Goal: Task Accomplishment & Management: Use online tool/utility

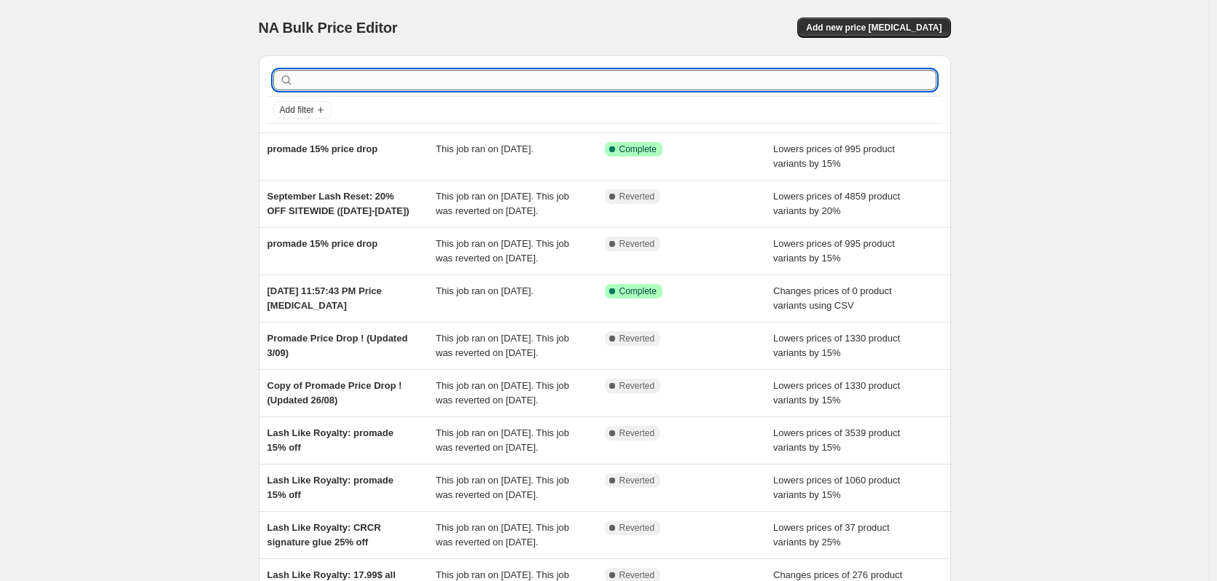
click at [681, 79] on input "text" at bounding box center [617, 80] width 640 height 20
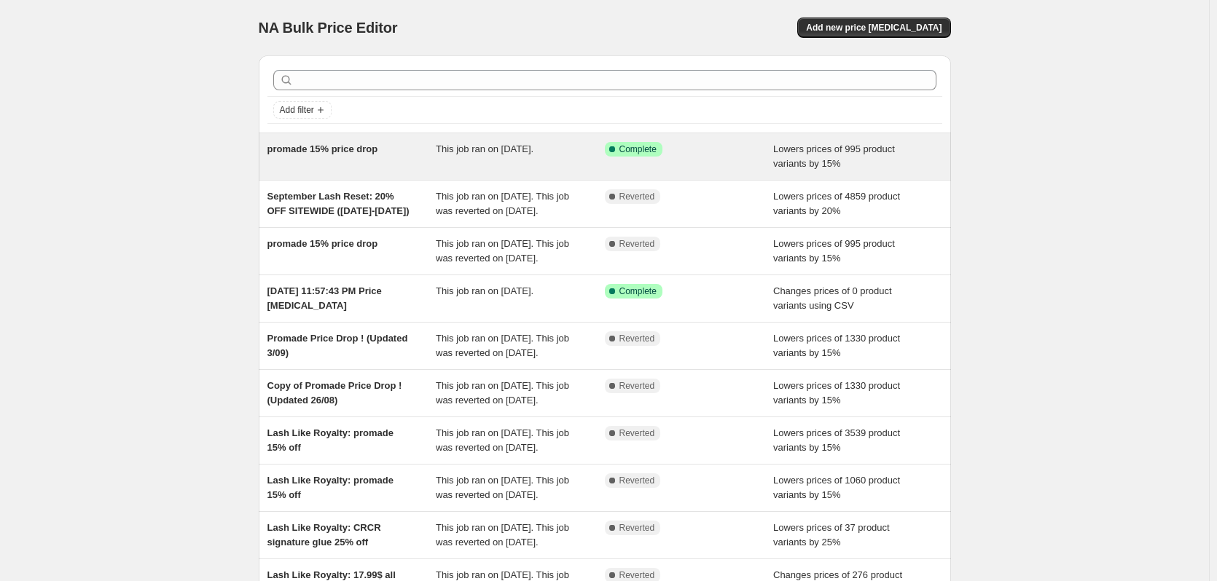
click at [407, 165] on div "promade 15% price drop" at bounding box center [351, 156] width 169 height 29
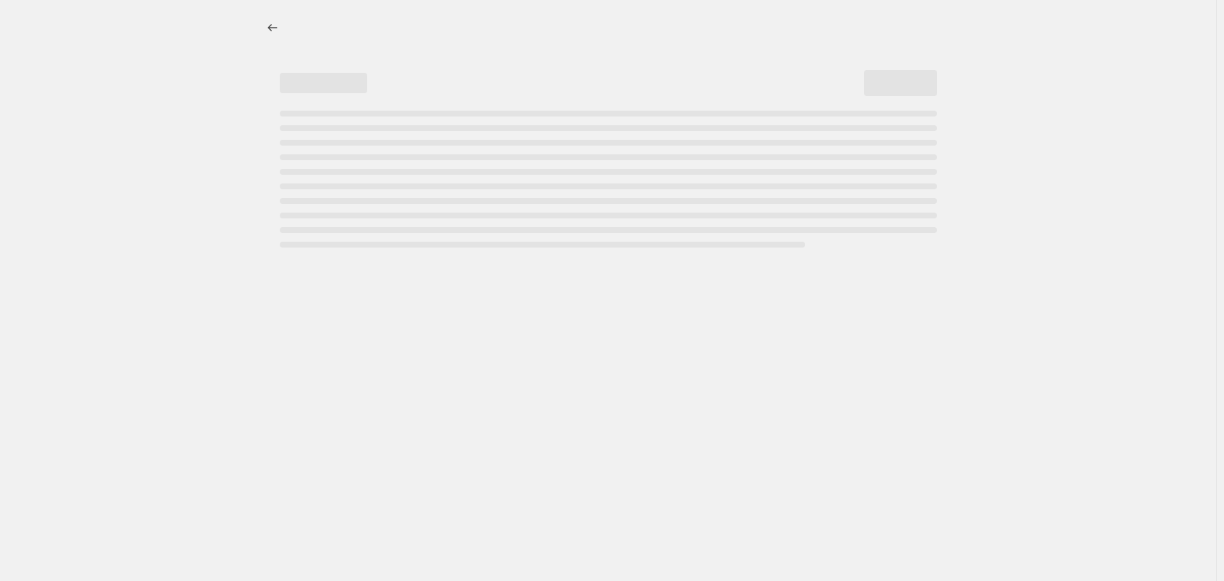
select select "percentage"
select select "collection"
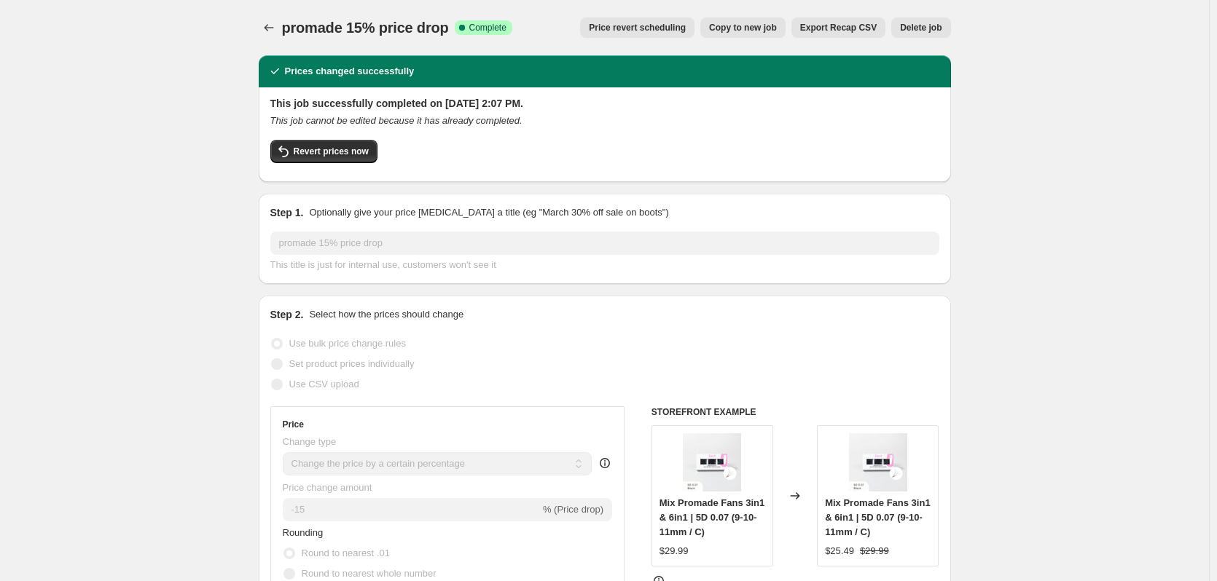
click at [637, 33] on span "Price revert scheduling" at bounding box center [637, 28] width 97 height 12
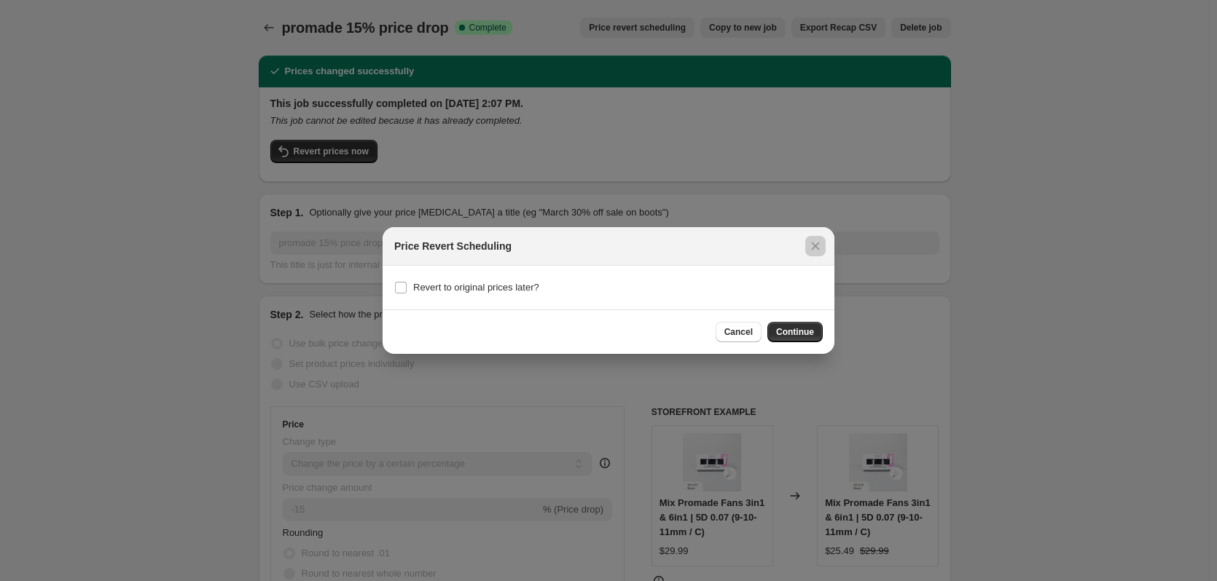
click at [913, 251] on div at bounding box center [608, 290] width 1217 height 581
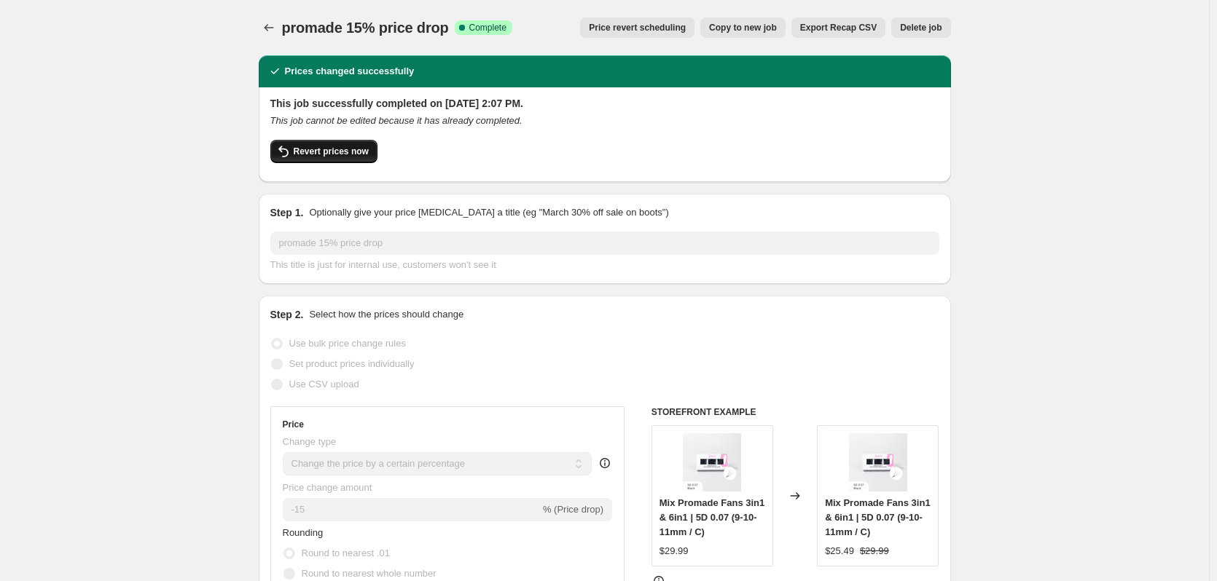
click at [349, 152] on span "Revert prices now" at bounding box center [331, 152] width 75 height 12
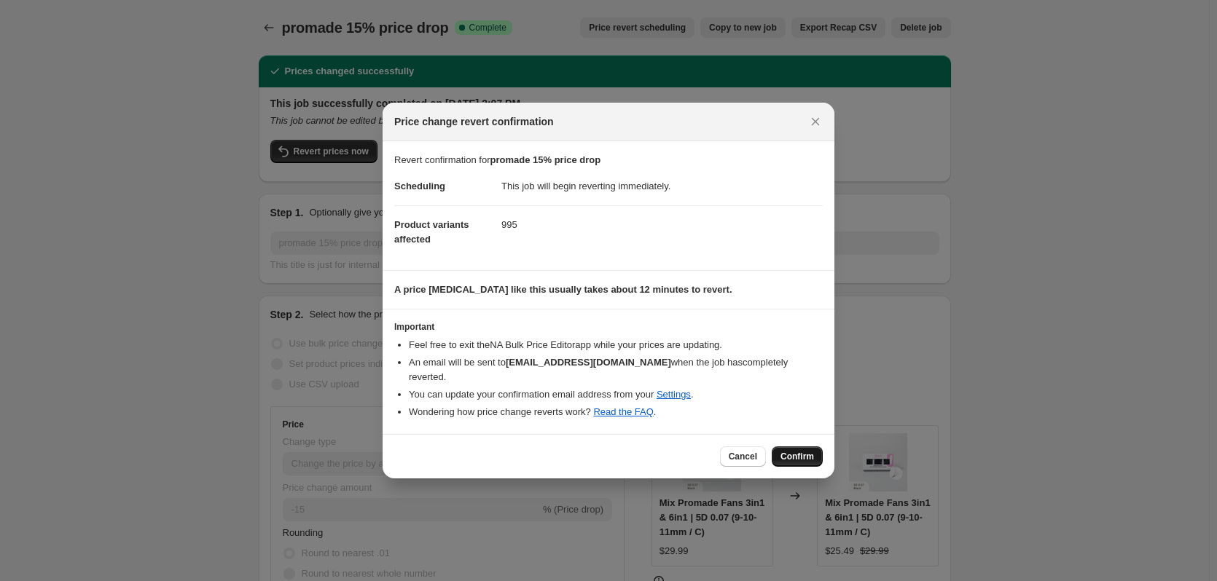
click at [777, 456] on button "Confirm" at bounding box center [797, 457] width 51 height 20
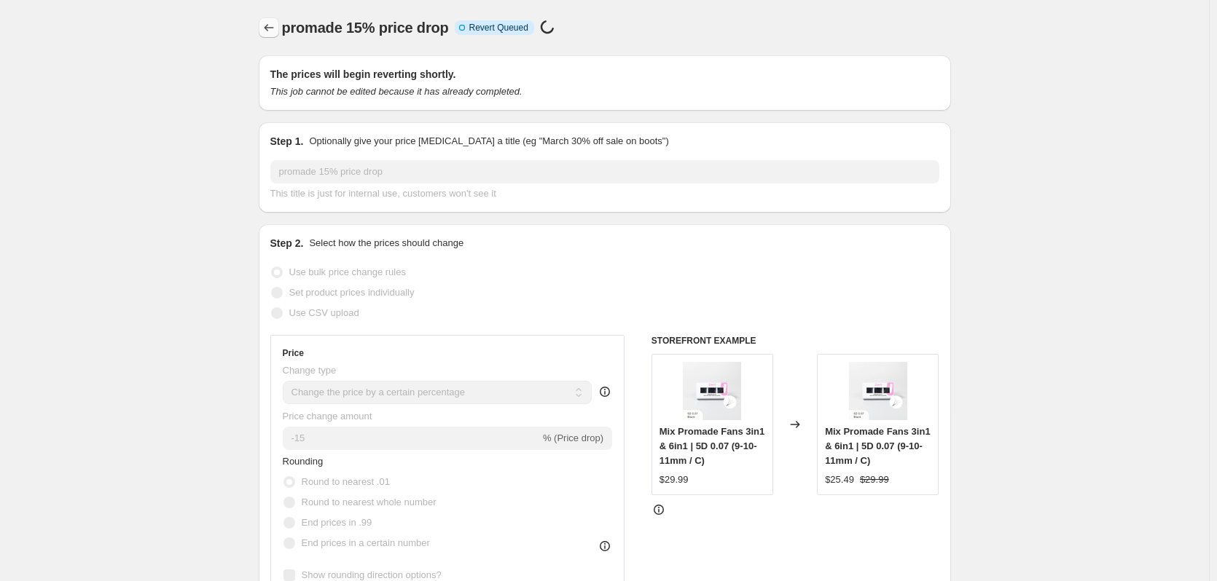
click at [273, 26] on icon "Price change jobs" at bounding box center [269, 27] width 15 height 15
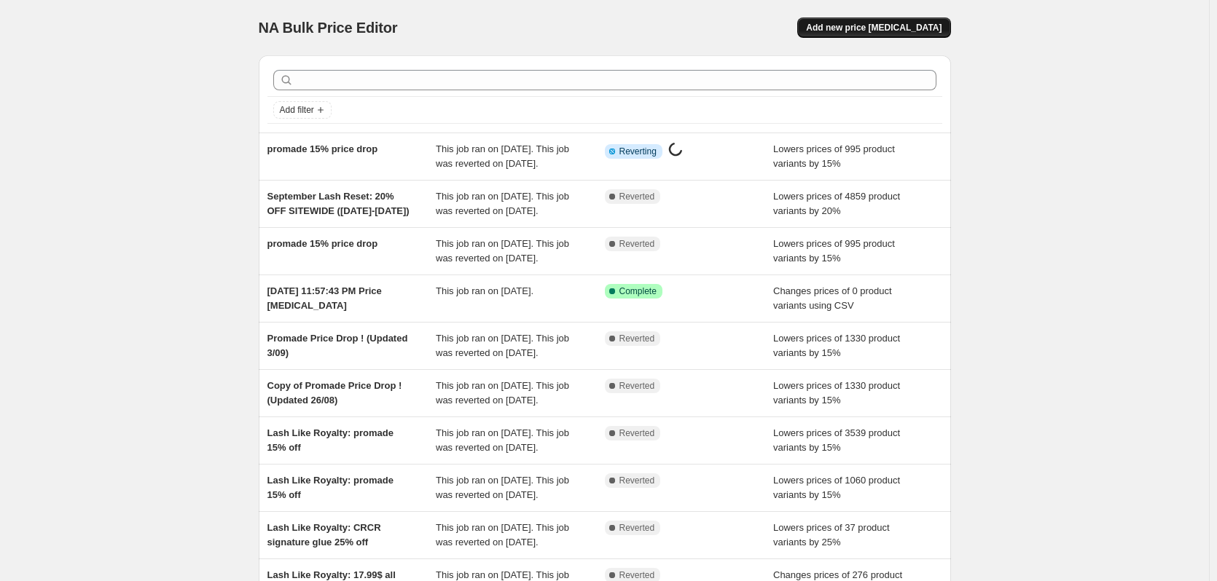
click at [872, 30] on span "Add new price [MEDICAL_DATA]" at bounding box center [874, 28] width 136 height 12
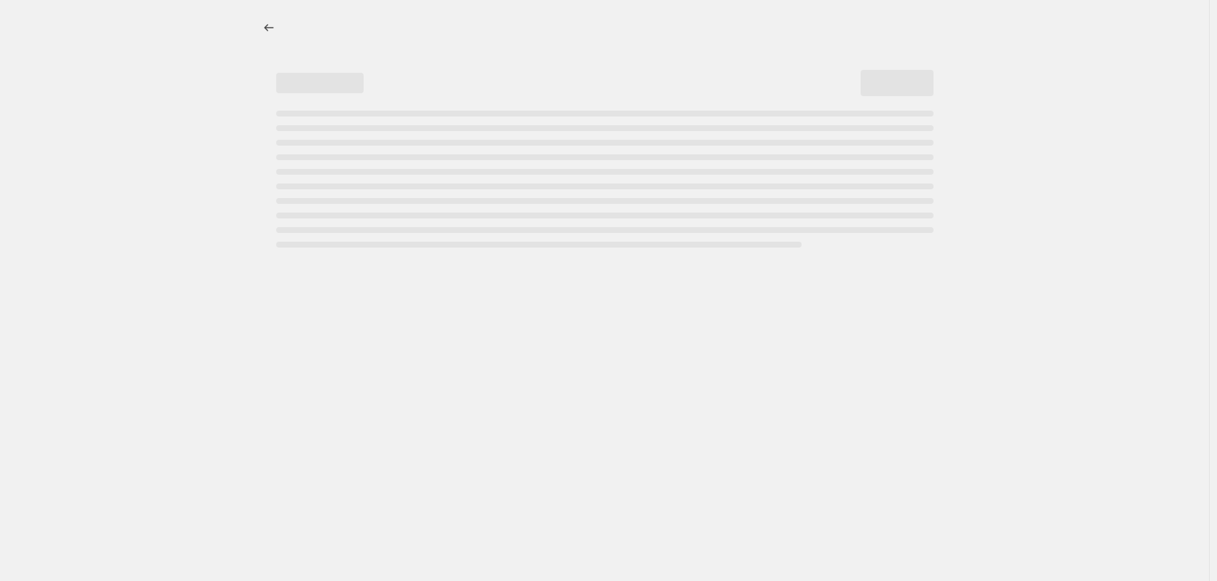
select select "percentage"
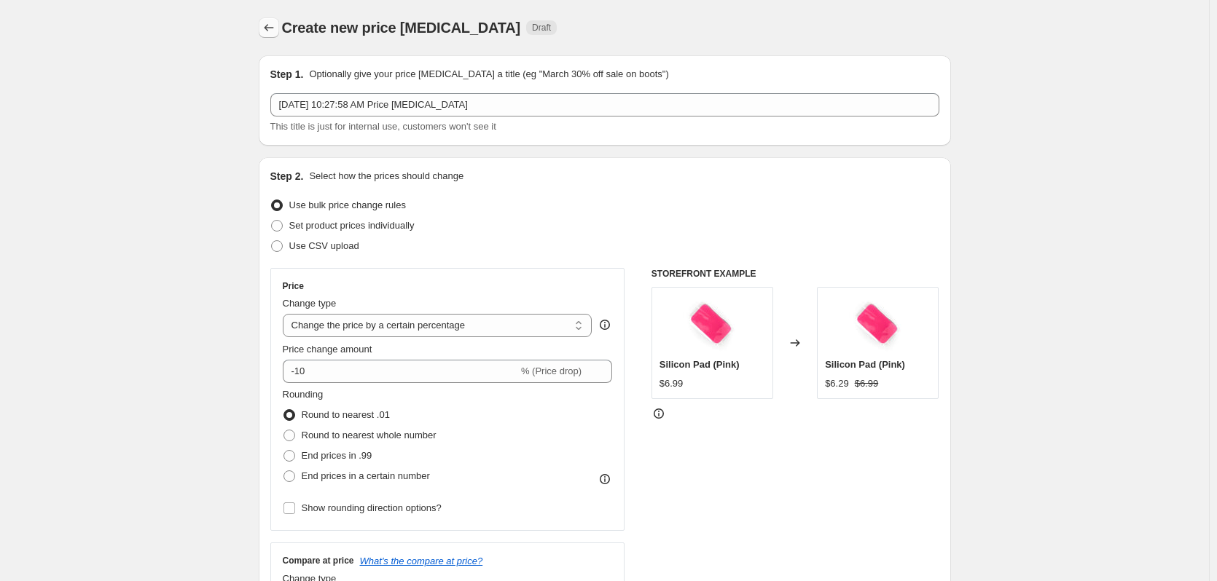
click at [278, 36] on button "Price change jobs" at bounding box center [269, 27] width 20 height 20
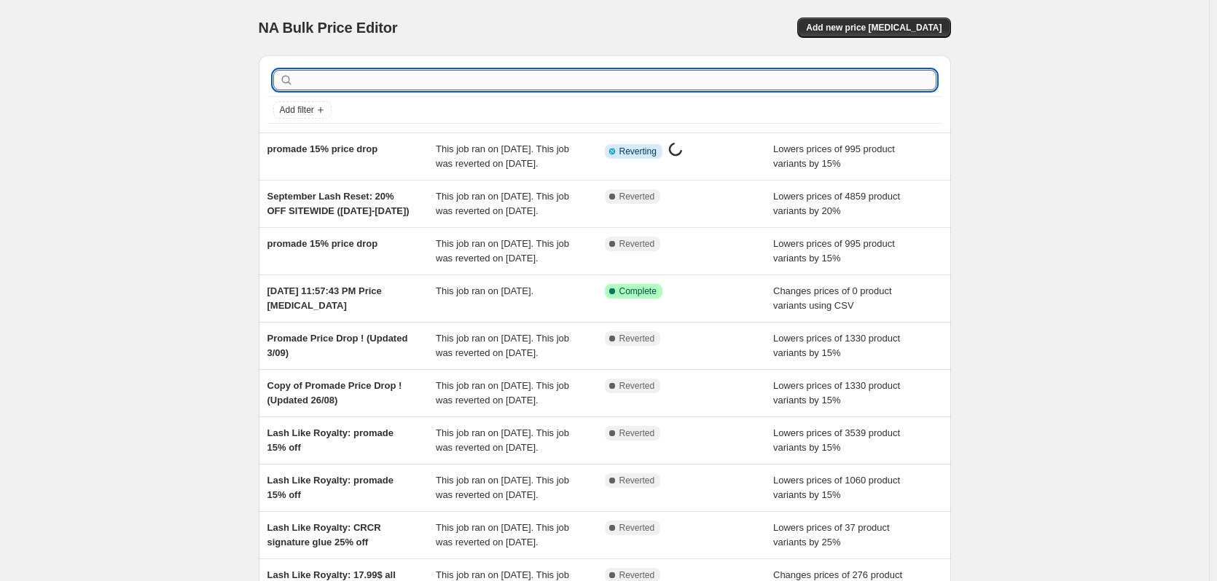
click at [446, 73] on input "text" at bounding box center [617, 80] width 640 height 20
type input "crcr"
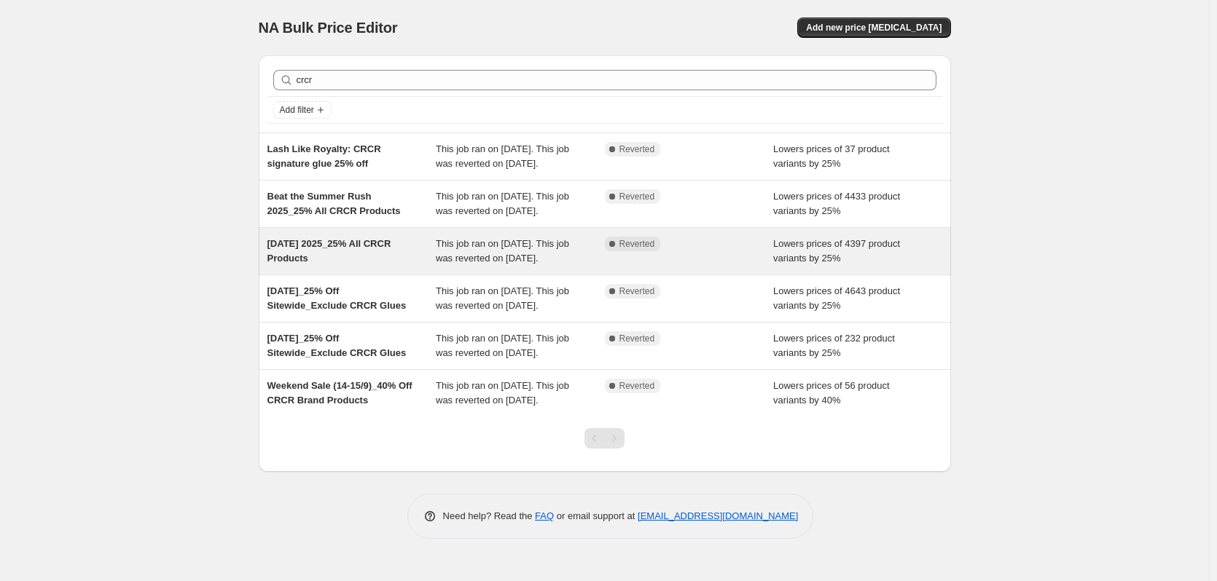
click at [368, 260] on span "[DATE] 2025_25% All CRCR Products" at bounding box center [329, 251] width 124 height 26
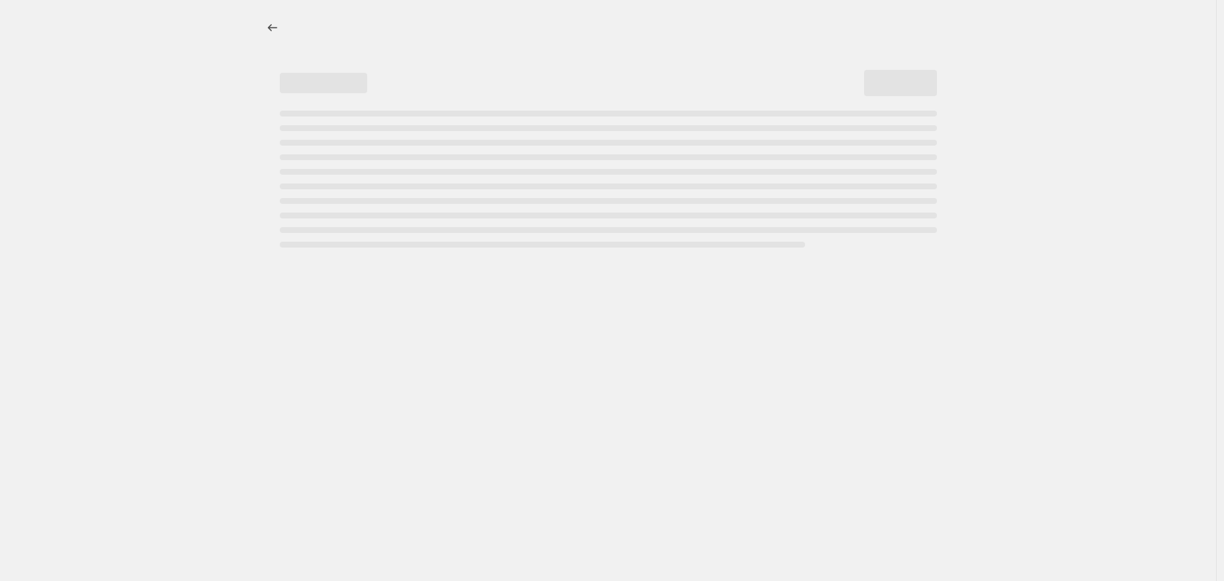
select select "percentage"
select select "product_status"
select select "collection"
select select "not_equal"
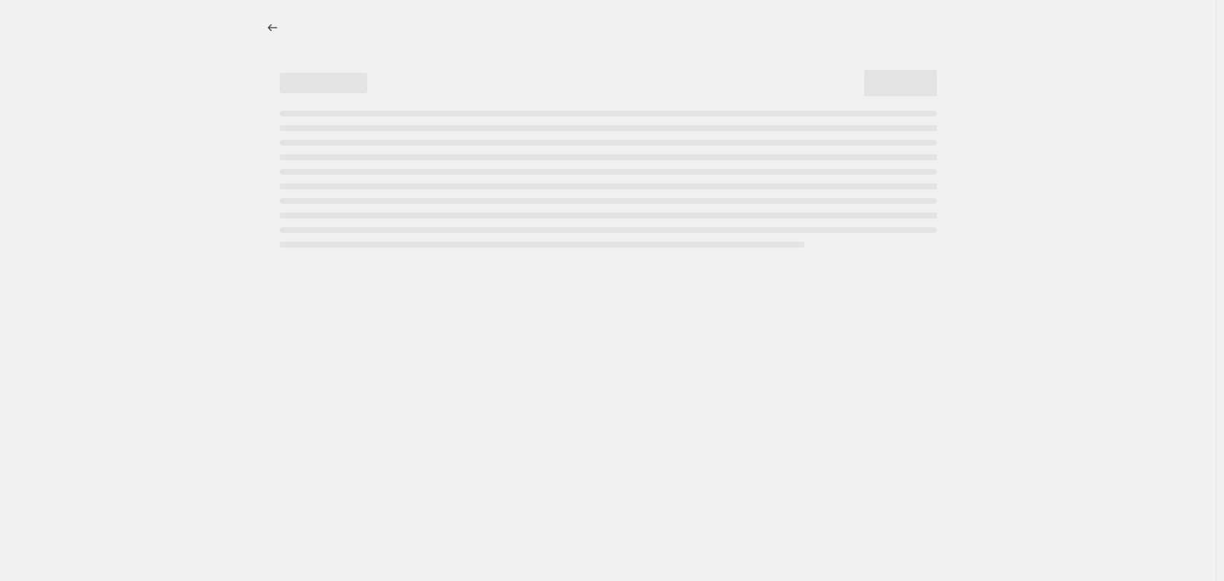
select select "not_equal"
select select "product_type"
select select "not_equal"
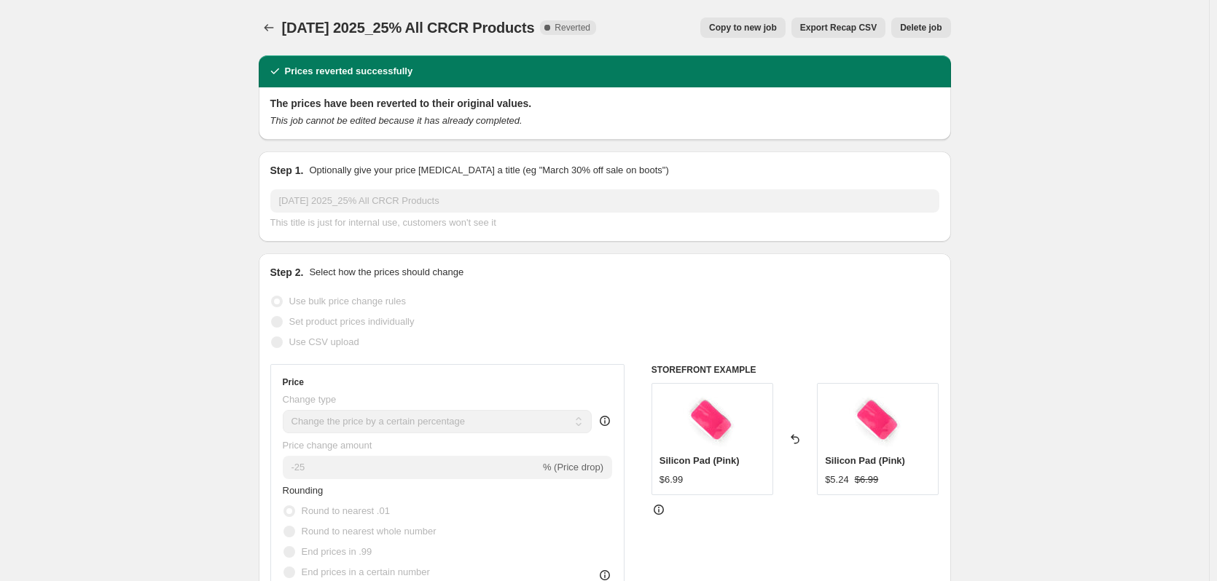
click at [761, 31] on span "Copy to new job" at bounding box center [743, 28] width 68 height 12
select select "percentage"
select select "product_status"
select select "collection"
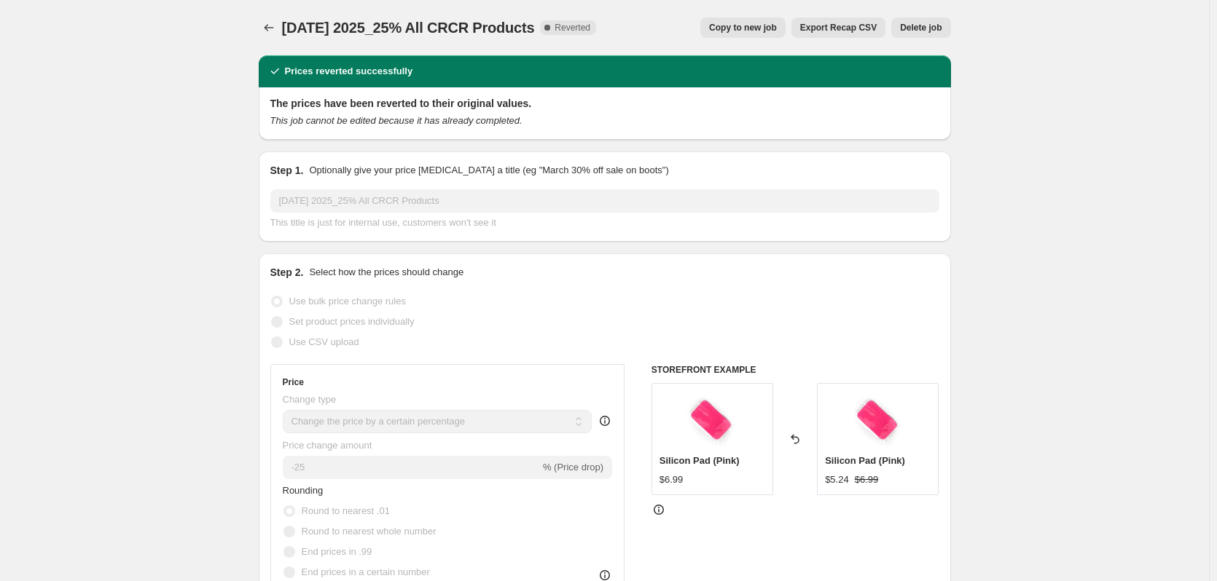
select select "not_equal"
select select "product_type"
select select "not_equal"
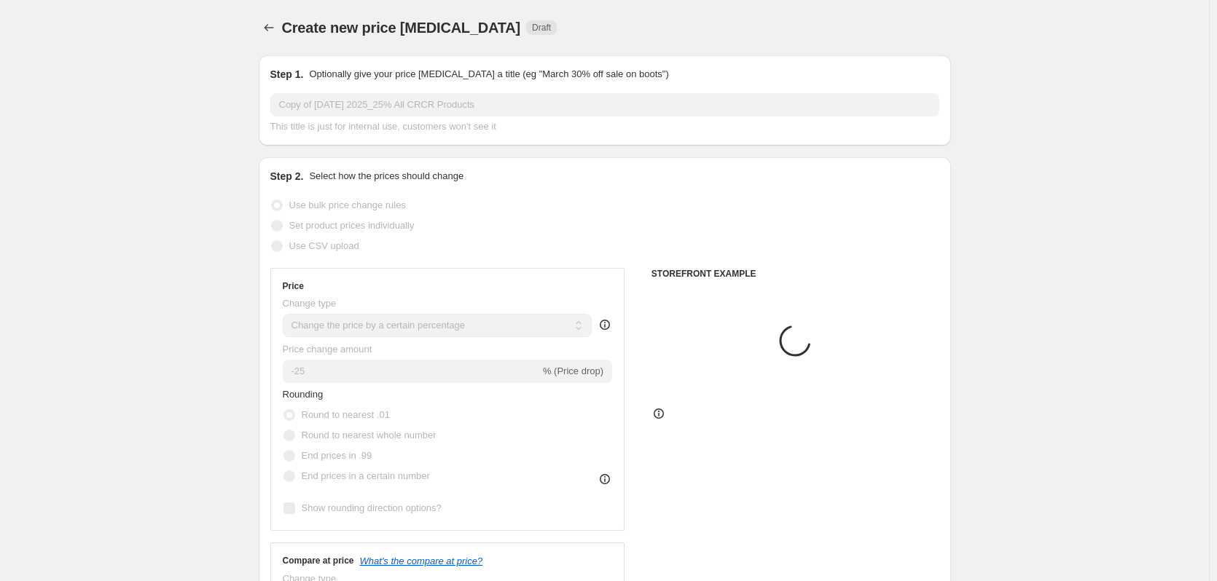
click at [337, 101] on input "Copy of [DATE] 2025_25% All CRCR Products" at bounding box center [604, 104] width 669 height 23
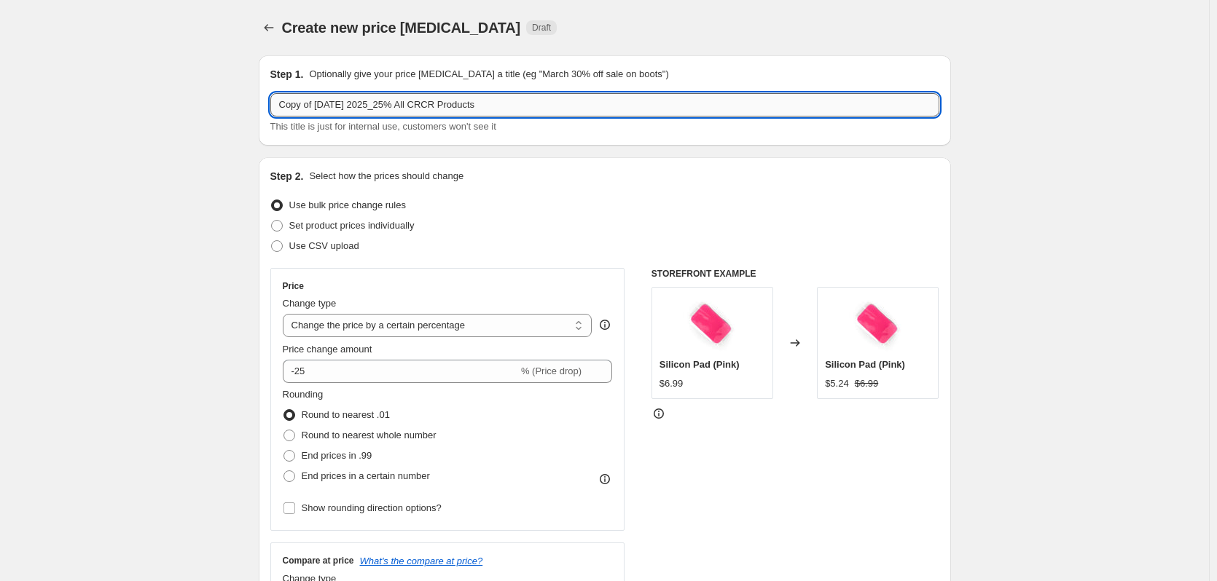
click at [377, 103] on input "Copy of [DATE] 2025_25% All CRCR Products" at bounding box center [604, 104] width 669 height 23
drag, startPoint x: 391, startPoint y: 106, endPoint x: 85, endPoint y: 119, distance: 306.3
paste input "LashCon [US_STATE]"
drag, startPoint x: 376, startPoint y: 106, endPoint x: 362, endPoint y: 106, distance: 13.8
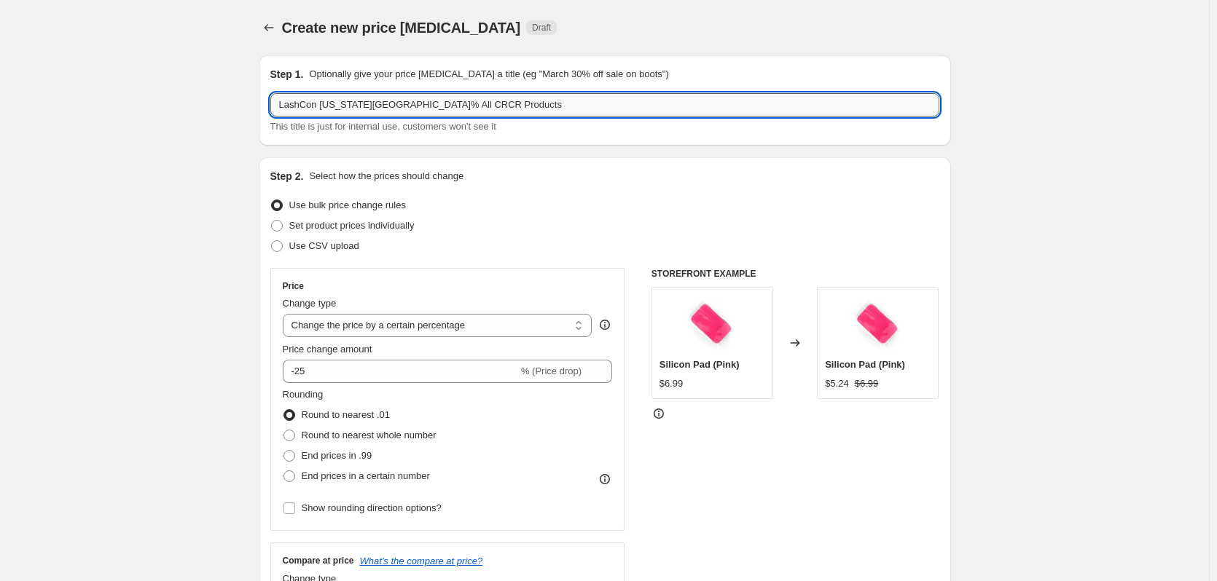
click at [362, 106] on input "LashCon [US_STATE][GEOGRAPHIC_DATA]% All CRCR Products" at bounding box center [604, 104] width 669 height 23
type input "LashCon [US_STATE][GEOGRAPHIC_DATA]% All CRCR Products"
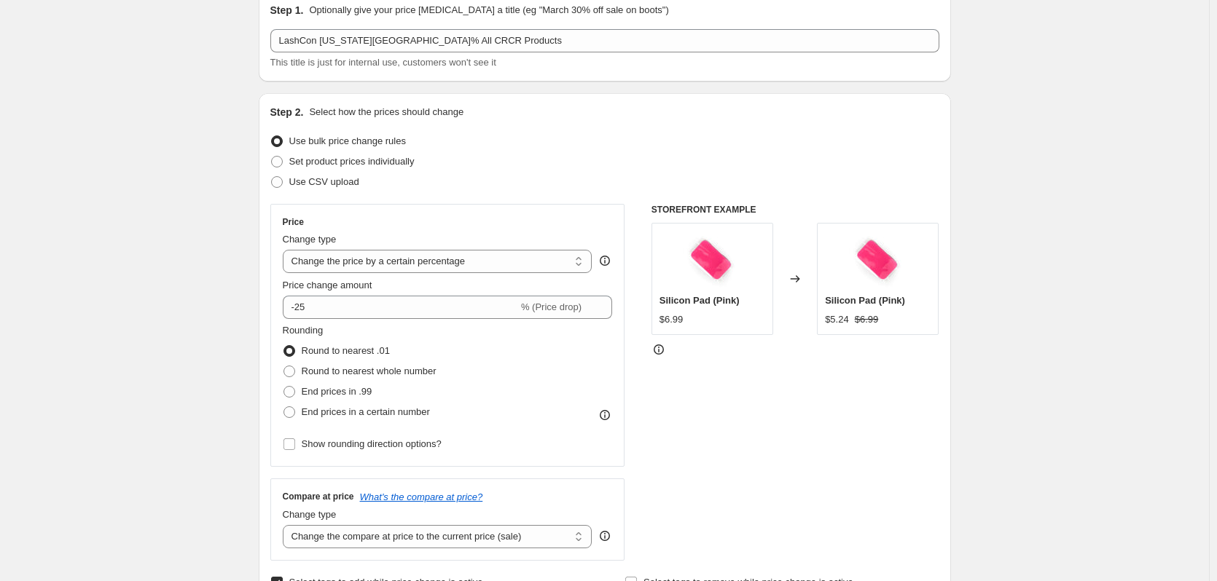
scroll to position [73, 0]
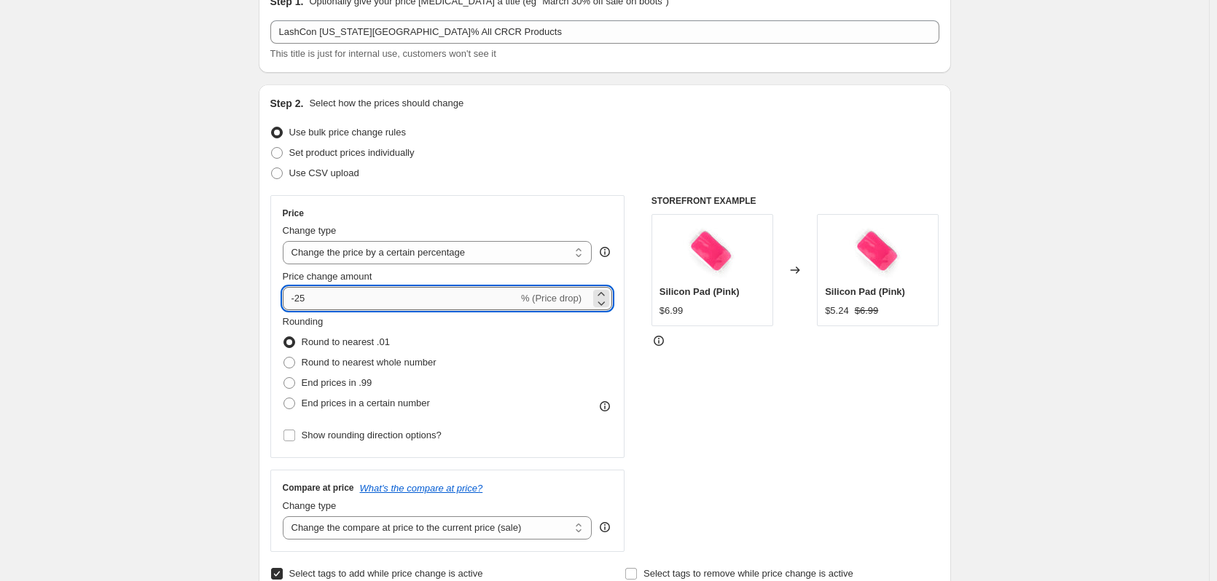
drag, startPoint x: 310, startPoint y: 303, endPoint x: 300, endPoint y: 302, distance: 9.6
click at [300, 302] on input "-25" at bounding box center [400, 298] width 235 height 23
type input "-40"
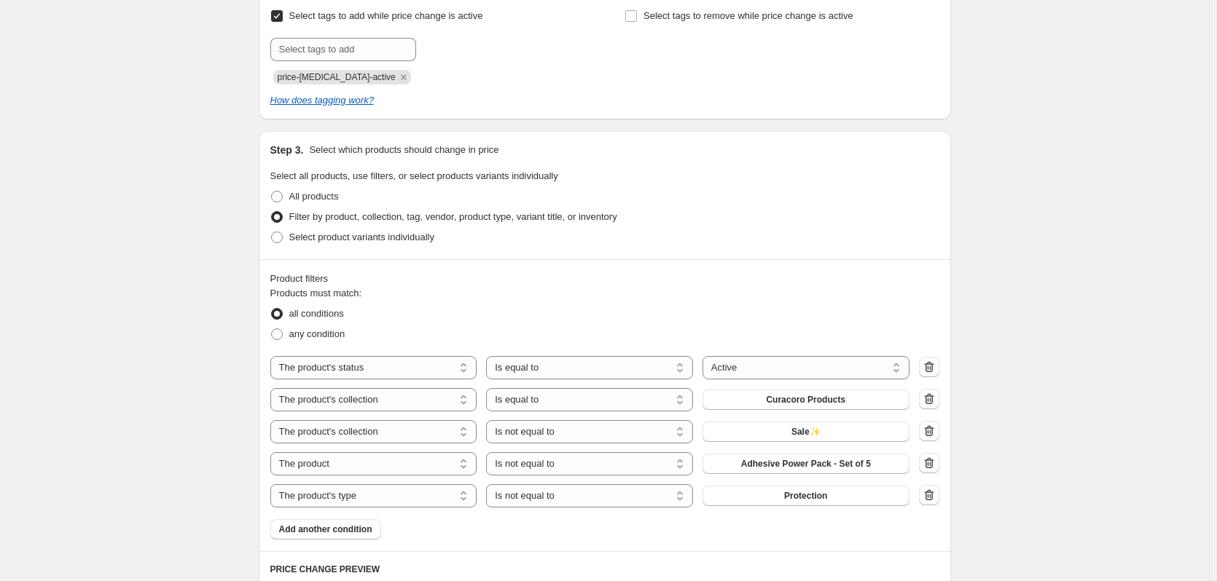
scroll to position [656, 0]
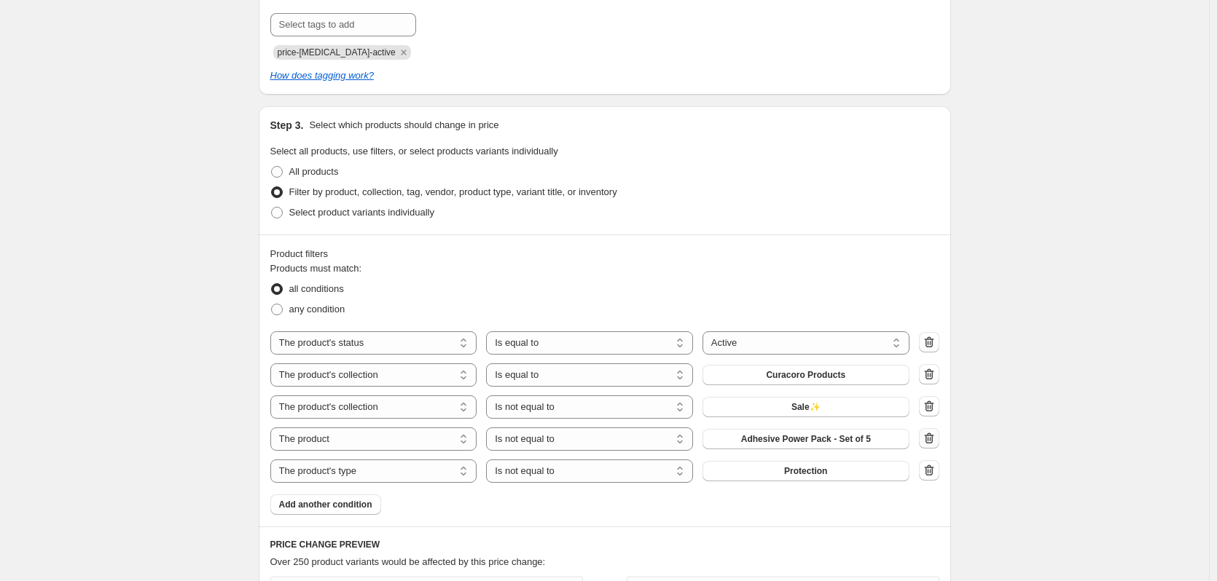
click at [925, 442] on icon "button" at bounding box center [929, 438] width 15 height 15
select select "product_type"
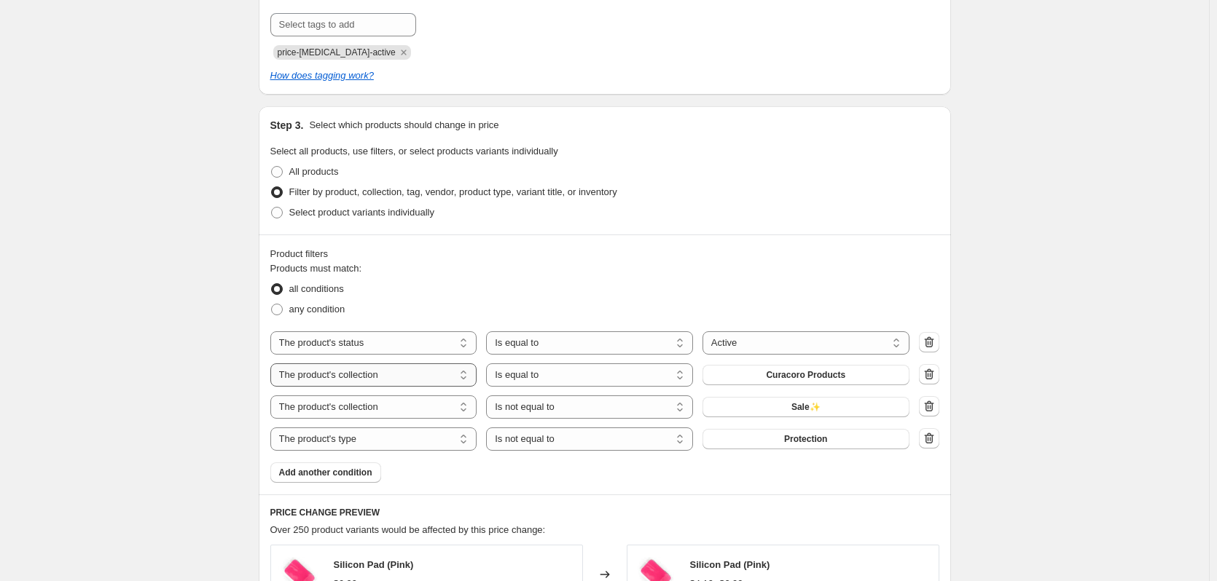
click at [392, 383] on select "The product The product's collection The product's tag The product's vendor The…" at bounding box center [373, 375] width 207 height 23
select select "vendor"
click at [823, 380] on span "Bronsun" at bounding box center [806, 375] width 36 height 12
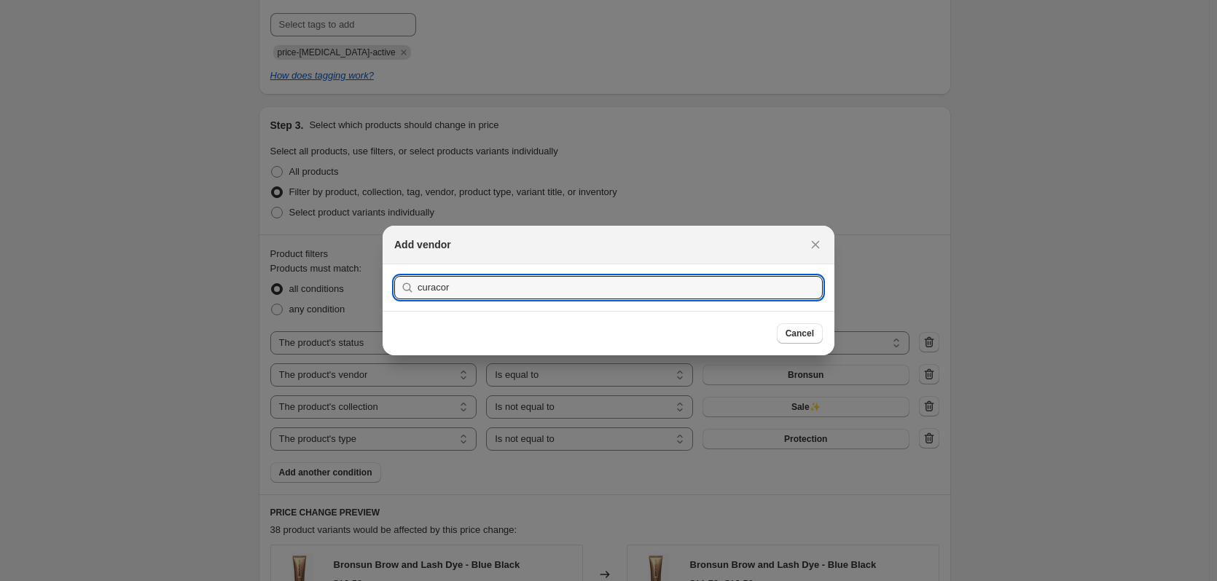
type input "curacoro"
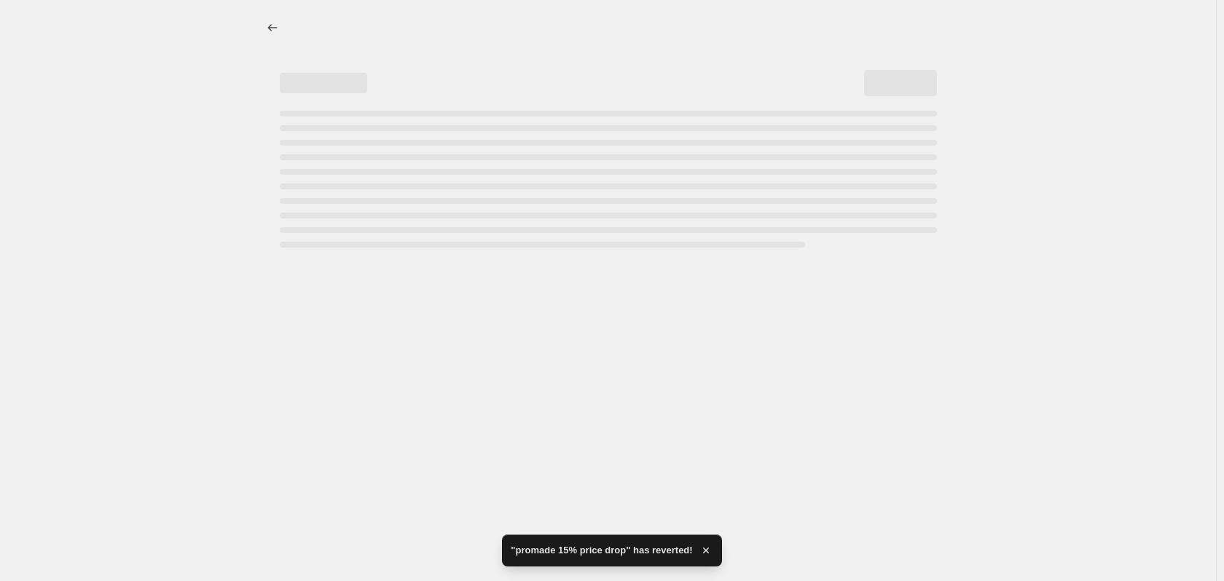
select select "percentage"
select select "product_status"
select select "vendor"
select select "collection"
select select "not_equal"
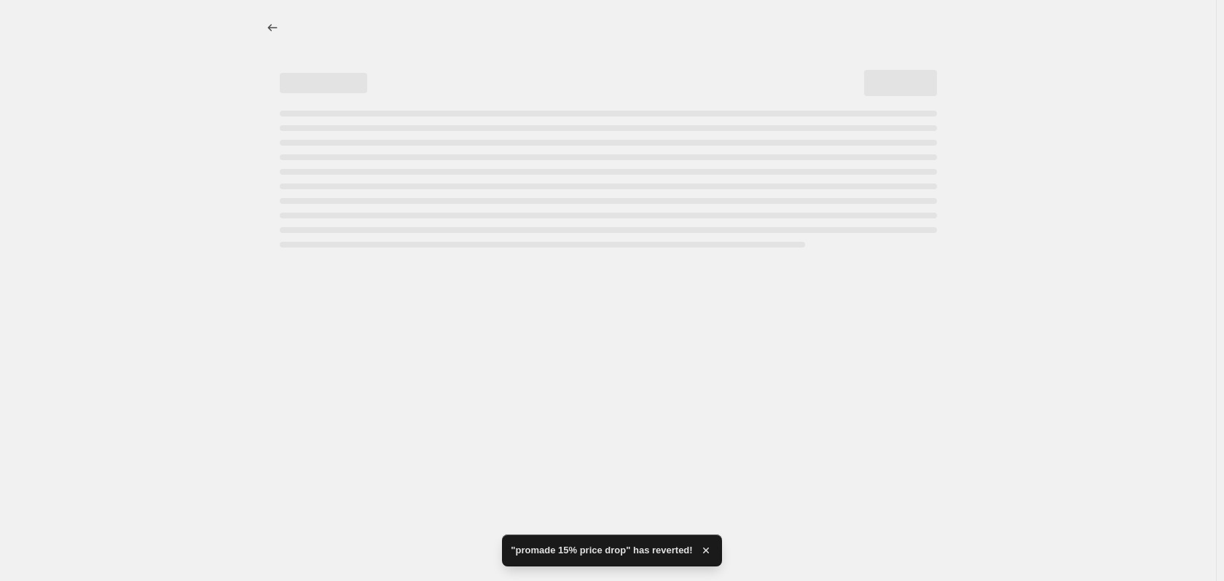
select select "product_type"
select select "not_equal"
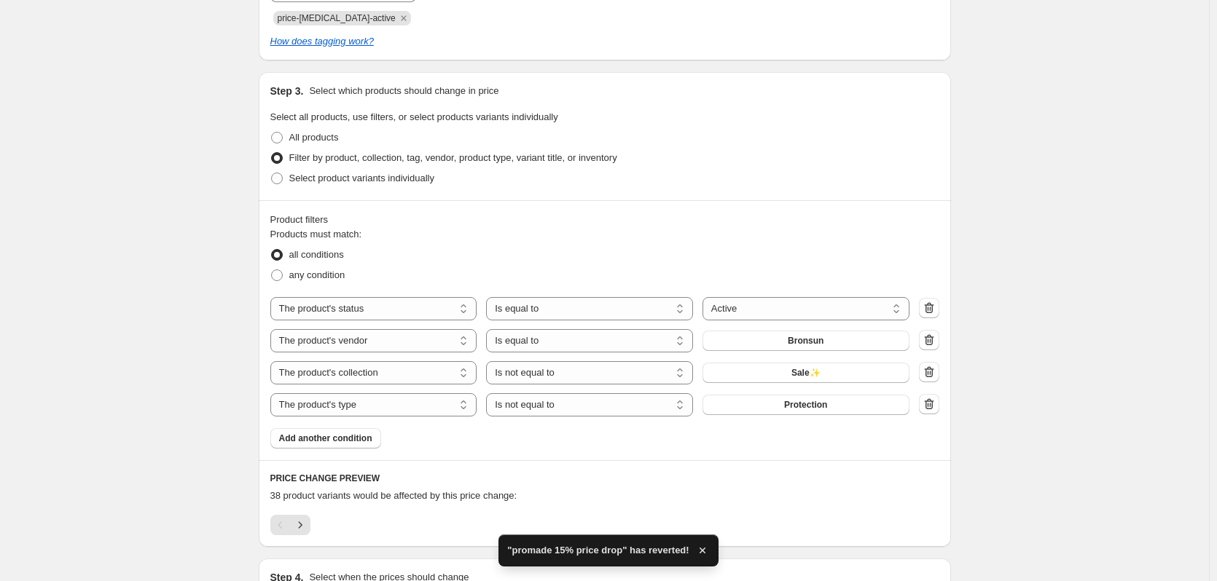
scroll to position [729, 0]
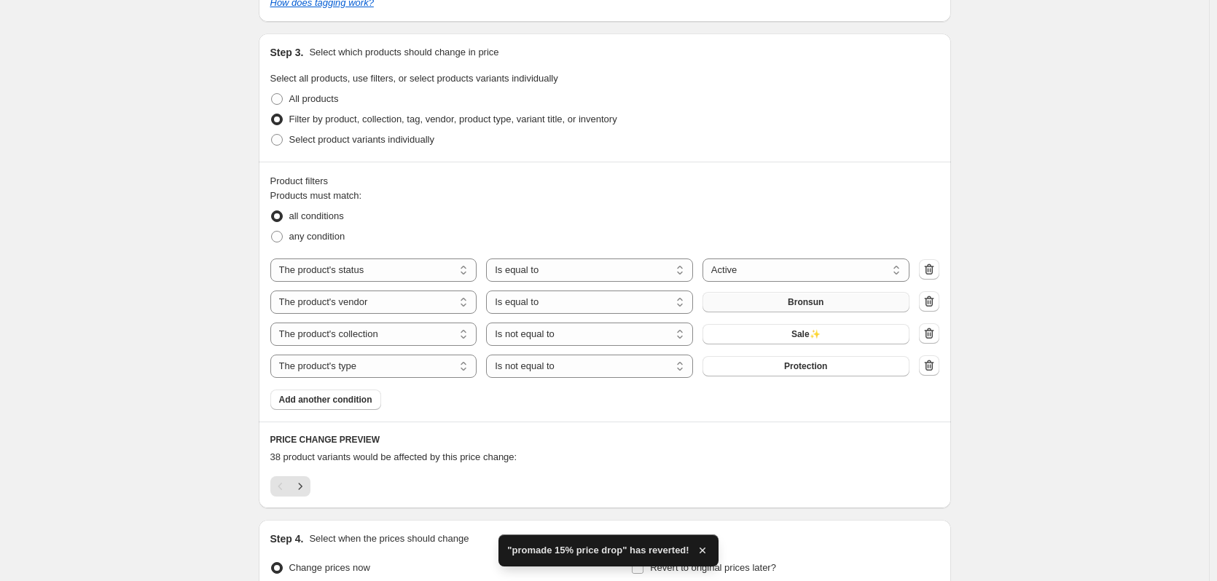
click at [786, 299] on button "Bronsun" at bounding box center [805, 302] width 207 height 20
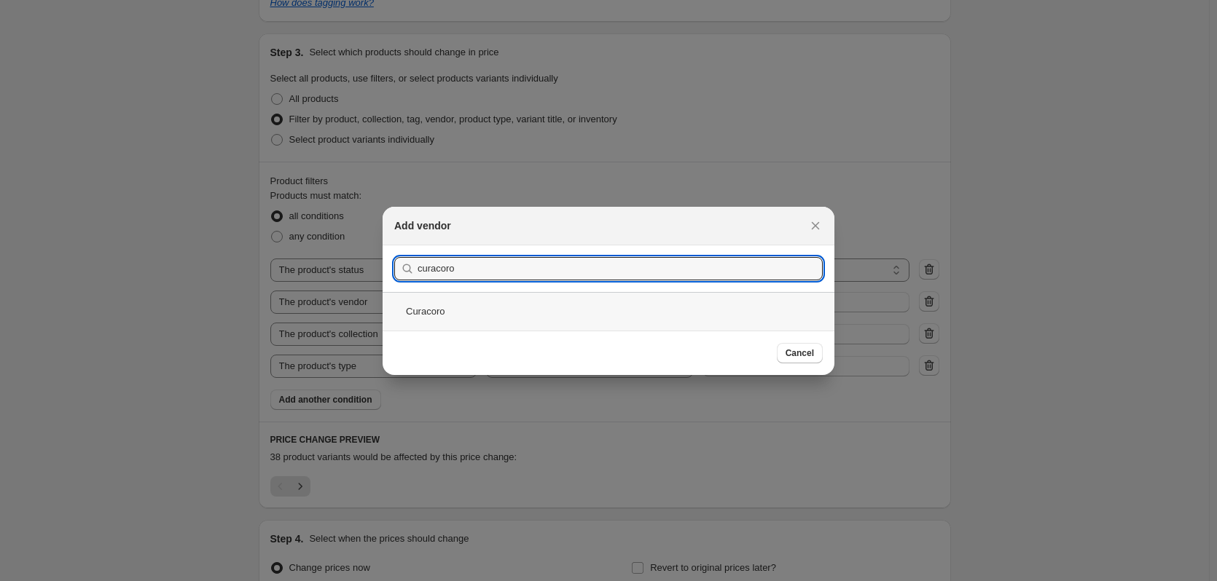
type input "curacoro"
click at [509, 330] on div "Curacoro" at bounding box center [609, 311] width 452 height 39
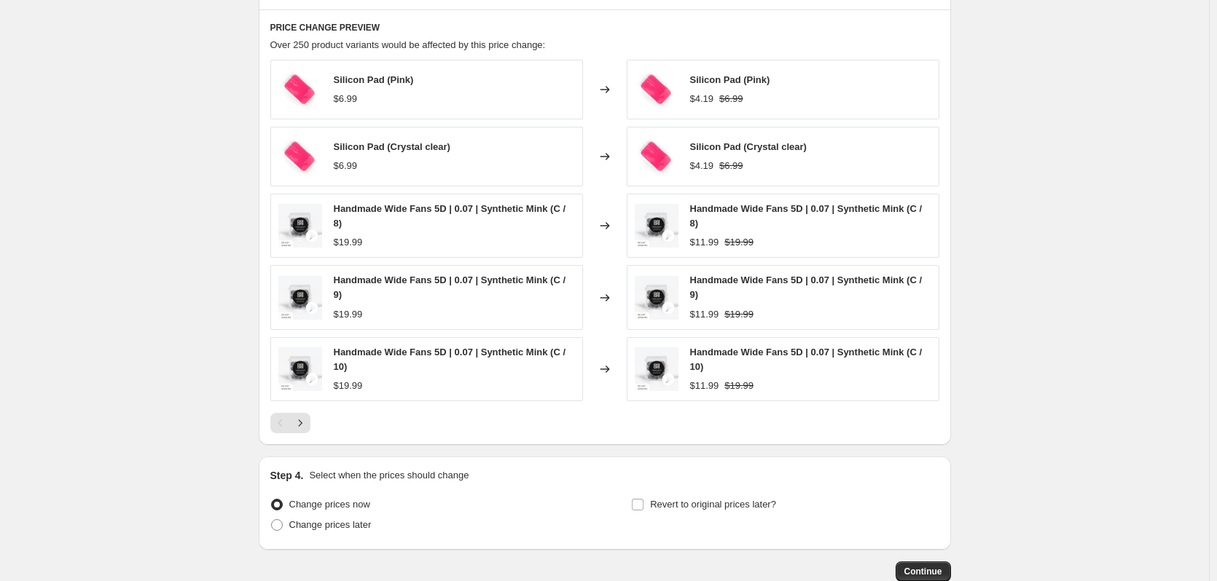
scroll to position [1166, 0]
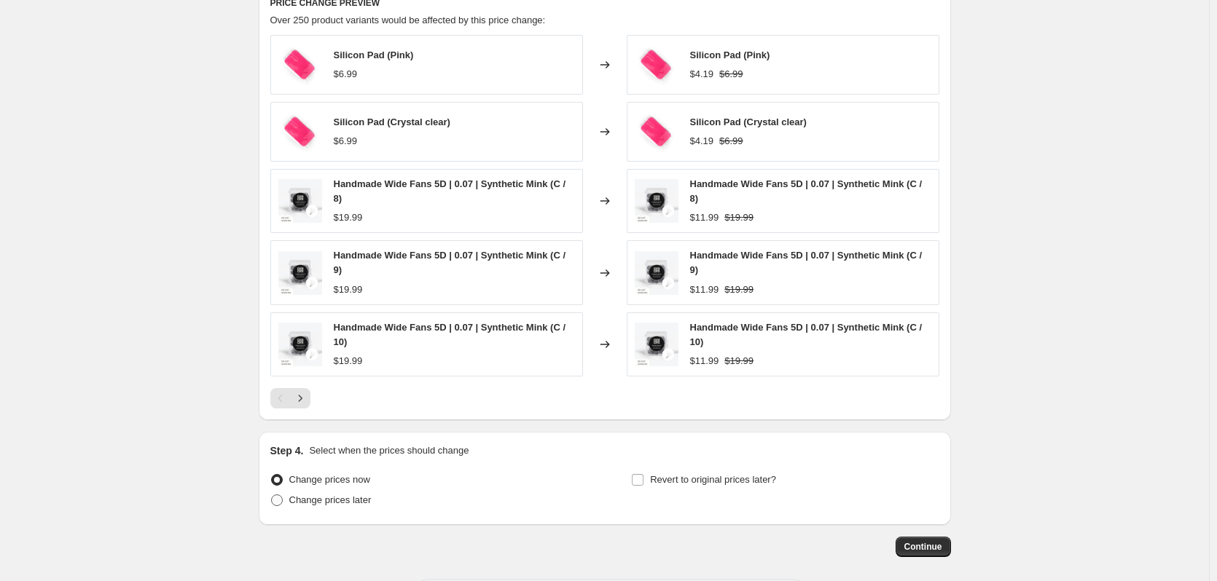
click at [313, 506] on span "Change prices later" at bounding box center [330, 500] width 82 height 11
click at [272, 496] on input "Change prices later" at bounding box center [271, 495] width 1 height 1
radio input "true"
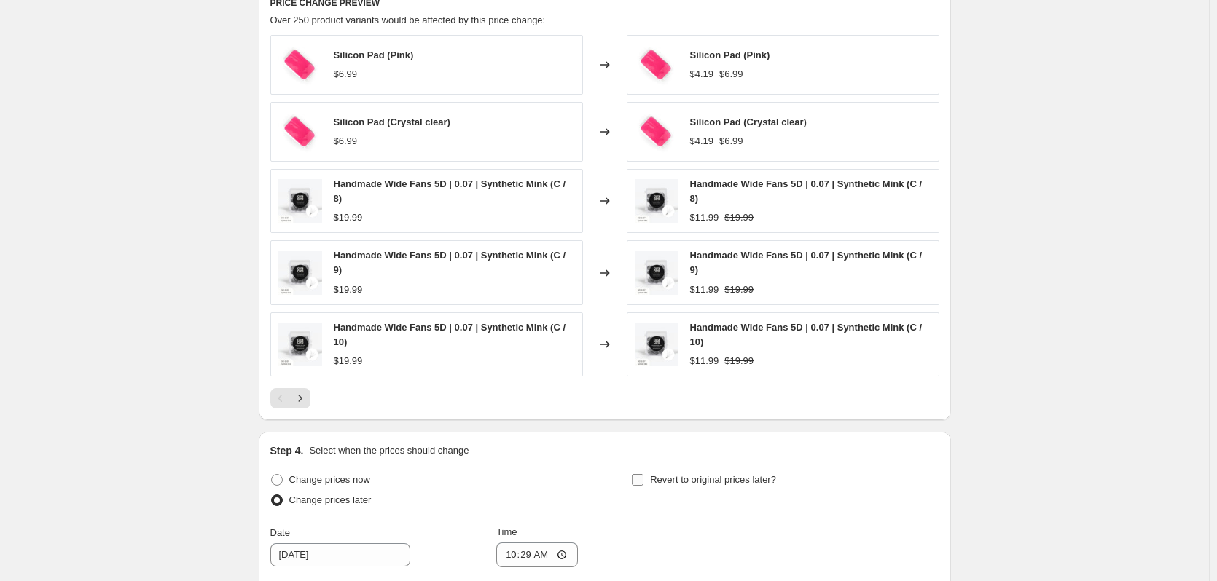
click at [678, 474] on span "Revert to original prices later?" at bounding box center [713, 479] width 126 height 11
click at [643, 474] on input "Revert to original prices later?" at bounding box center [638, 480] width 12 height 12
checkbox input "true"
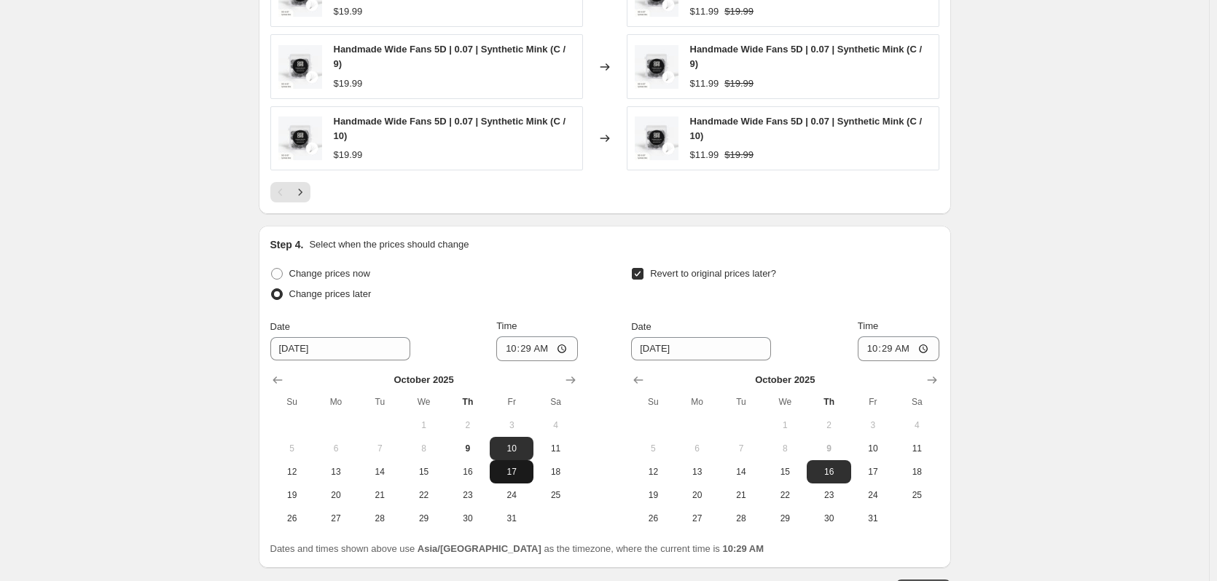
scroll to position [1384, 0]
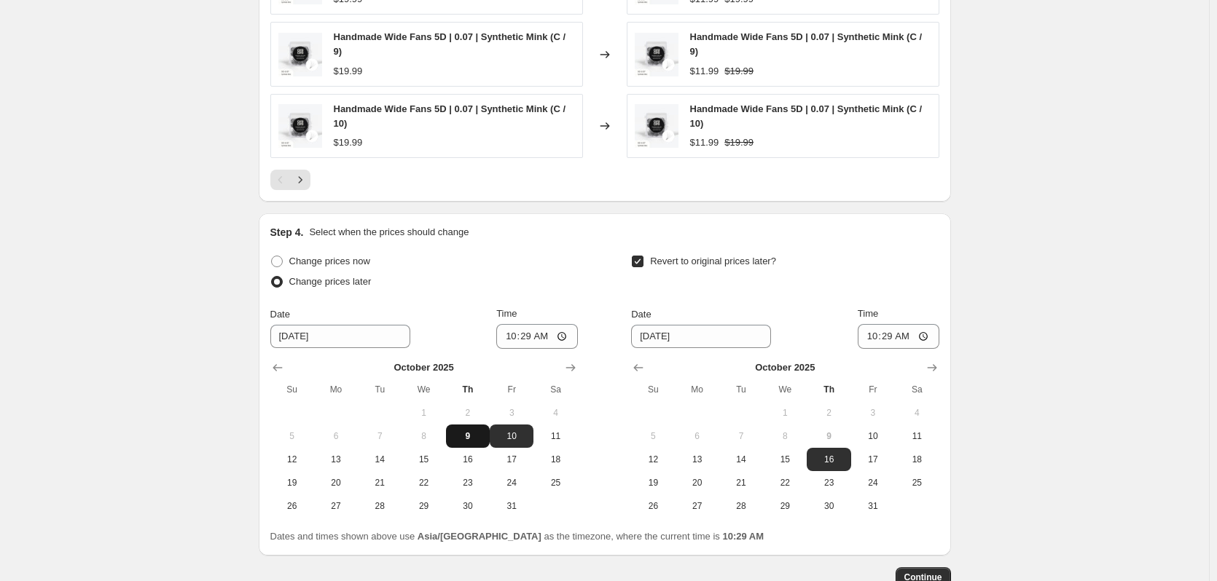
drag, startPoint x: 471, startPoint y: 440, endPoint x: 485, endPoint y: 429, distance: 18.2
click at [473, 438] on span "9" at bounding box center [468, 437] width 32 height 12
type input "[DATE]"
click at [526, 342] on input "10:29" at bounding box center [537, 336] width 82 height 25
type input "10:50"
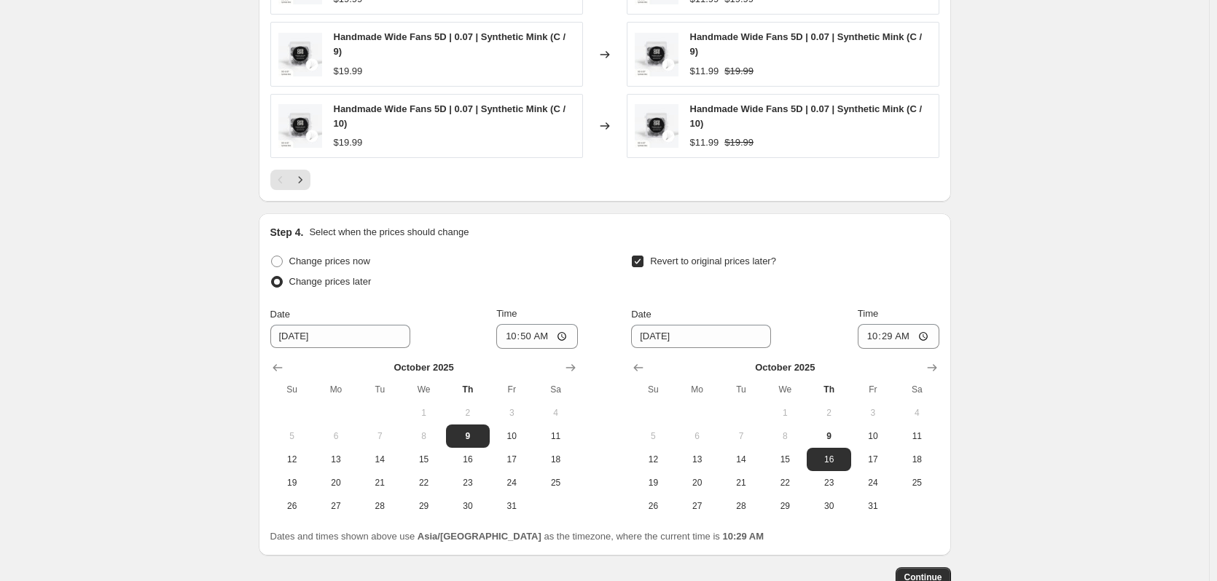
drag, startPoint x: 206, startPoint y: 392, endPoint x: 227, endPoint y: 385, distance: 21.7
click at [702, 462] on span "13" at bounding box center [697, 460] width 32 height 12
type input "[DATE]"
click at [878, 335] on input "10:29" at bounding box center [899, 336] width 82 height 25
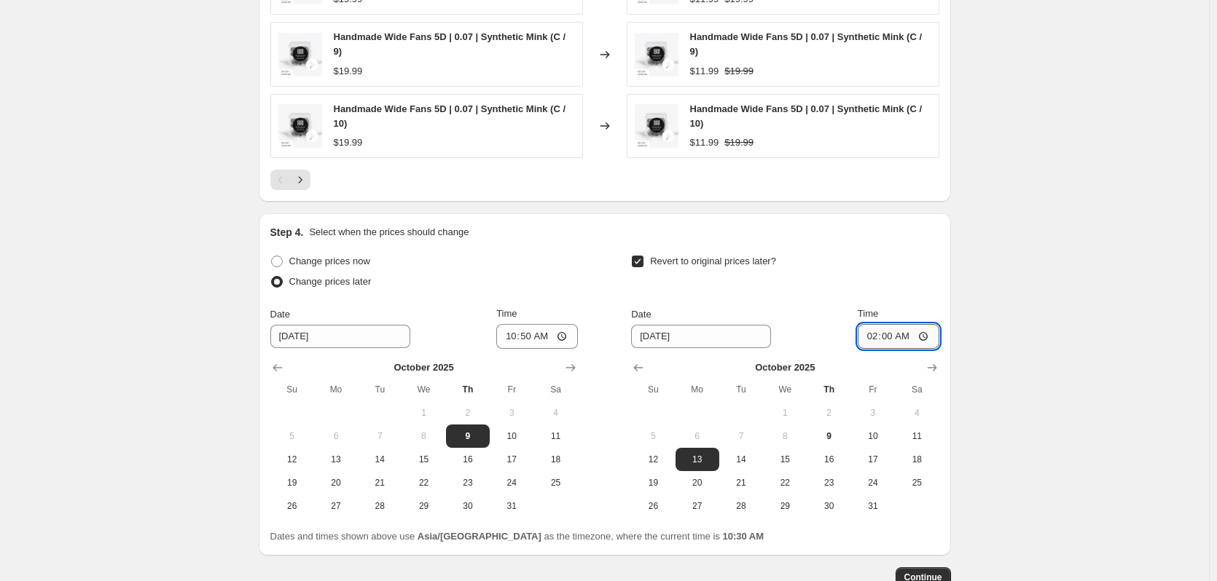
click at [904, 344] on input "02:00" at bounding box center [899, 336] width 82 height 25
click at [906, 343] on input "02:00" at bounding box center [899, 336] width 82 height 25
type input "14:00"
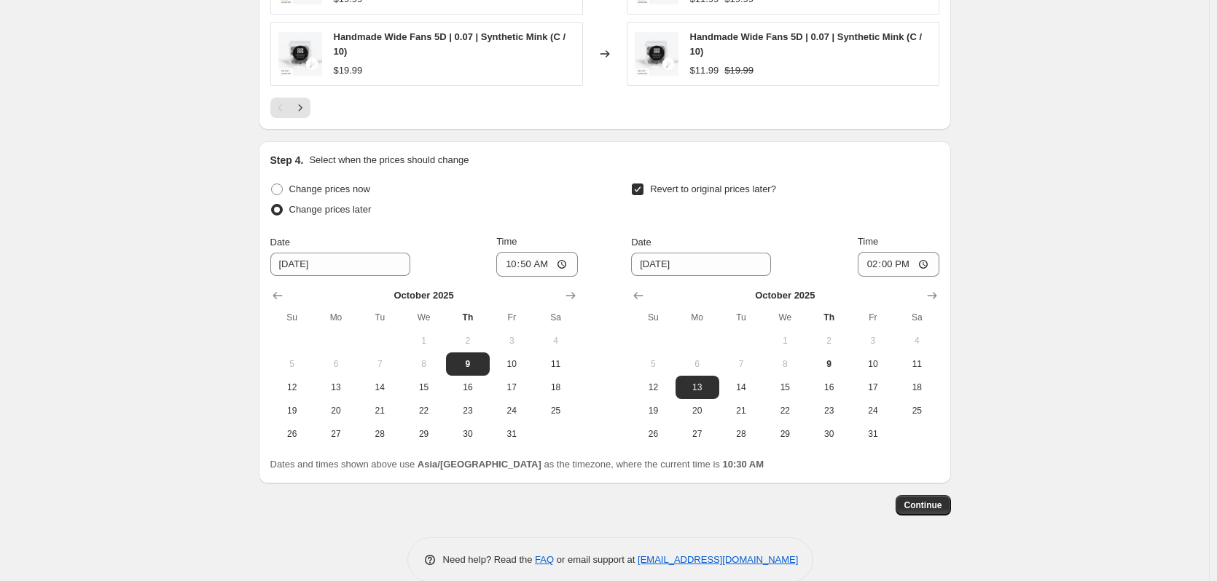
scroll to position [1481, 0]
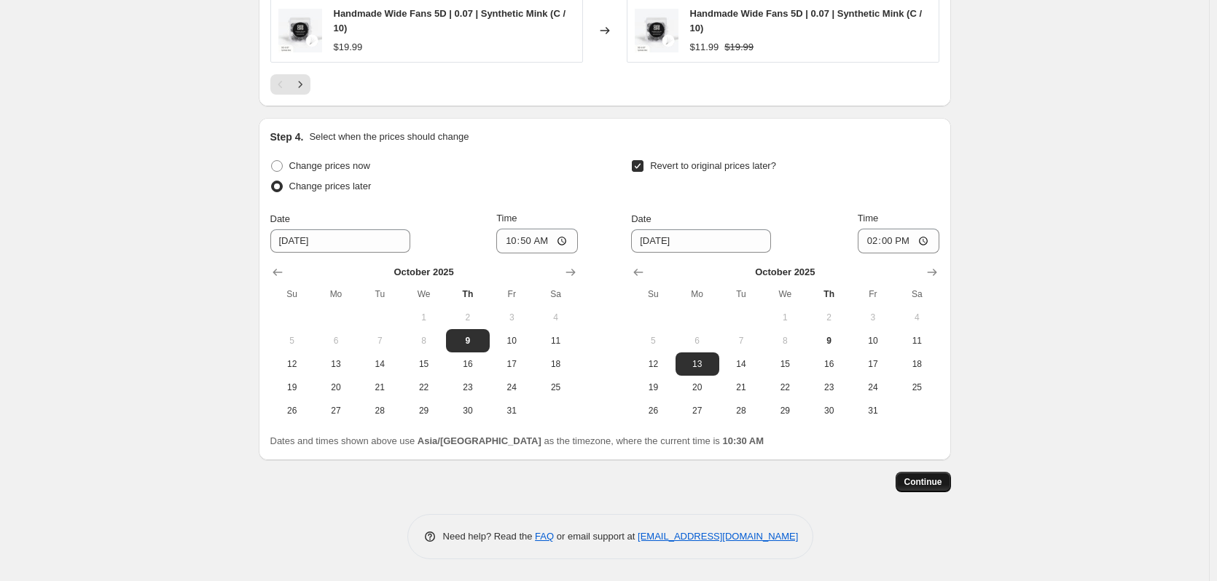
click at [925, 473] on button "Continue" at bounding box center [923, 482] width 55 height 20
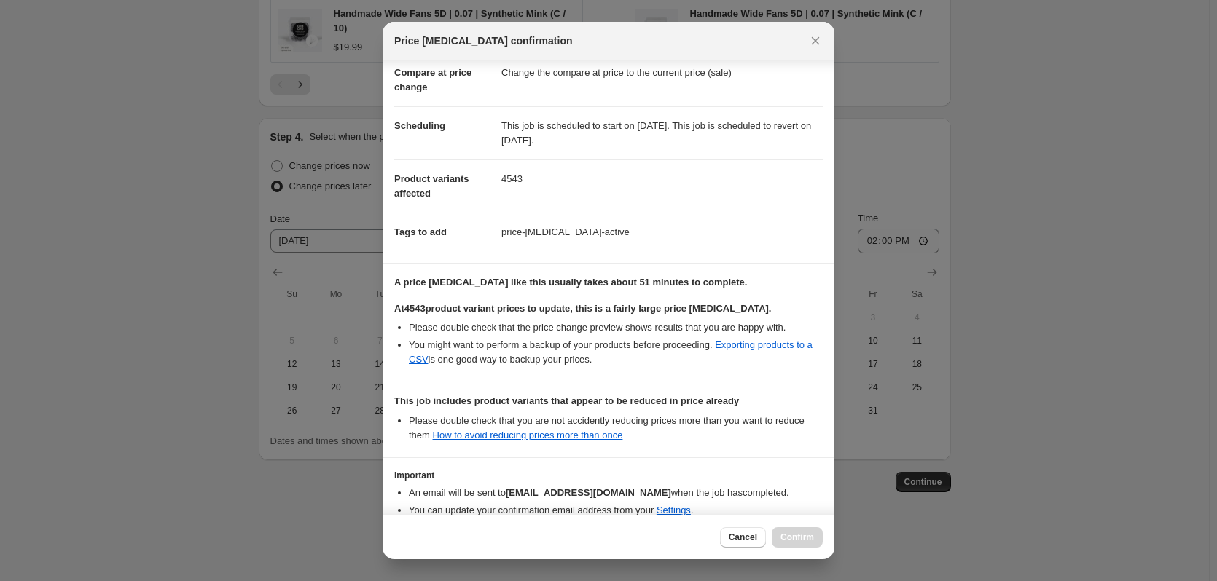
scroll to position [148, 0]
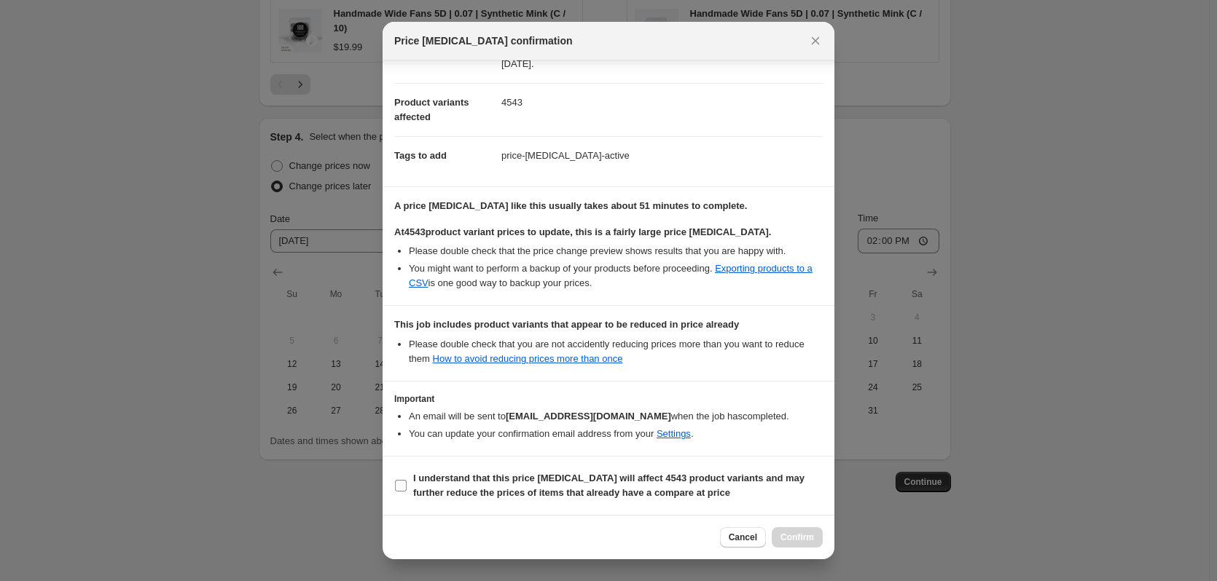
click at [480, 469] on label "I understand that this price [MEDICAL_DATA] will affect 4543 product variants a…" at bounding box center [608, 486] width 428 height 35
click at [407, 480] on input "I understand that this price [MEDICAL_DATA] will affect 4543 product variants a…" at bounding box center [401, 486] width 12 height 12
checkbox input "true"
click at [796, 533] on span "Confirm" at bounding box center [797, 538] width 34 height 12
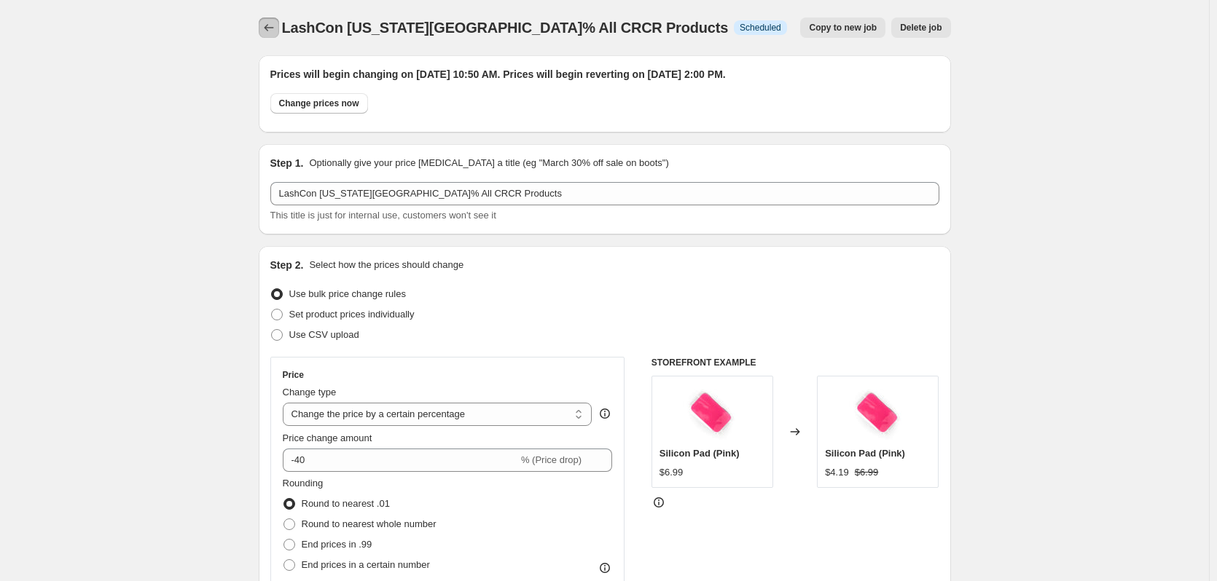
click at [278, 36] on button "Price change jobs" at bounding box center [269, 27] width 20 height 20
